Goal: Information Seeking & Learning: Learn about a topic

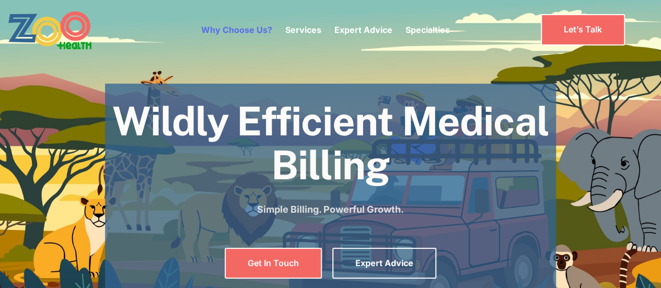
click at [257, 28] on link "Why Choose Us?" at bounding box center [236, 30] width 71 height 10
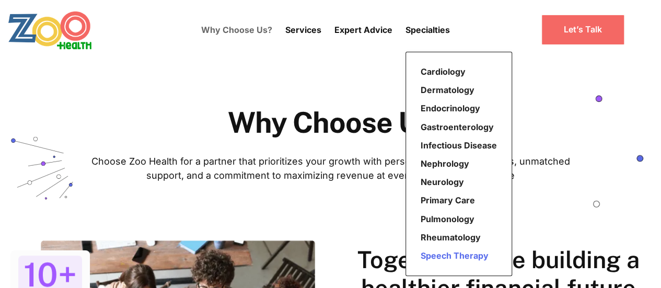
click at [435, 257] on link "Speech Therapy" at bounding box center [458, 256] width 85 height 18
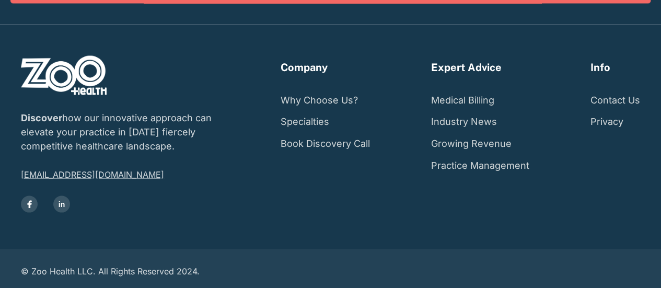
scroll to position [1084, 0]
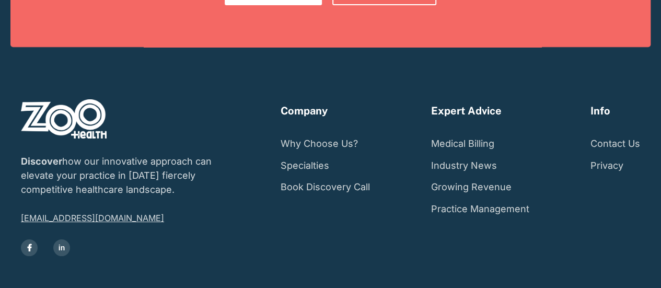
scroll to position [2091, 0]
